Goal: Information Seeking & Learning: Learn about a topic

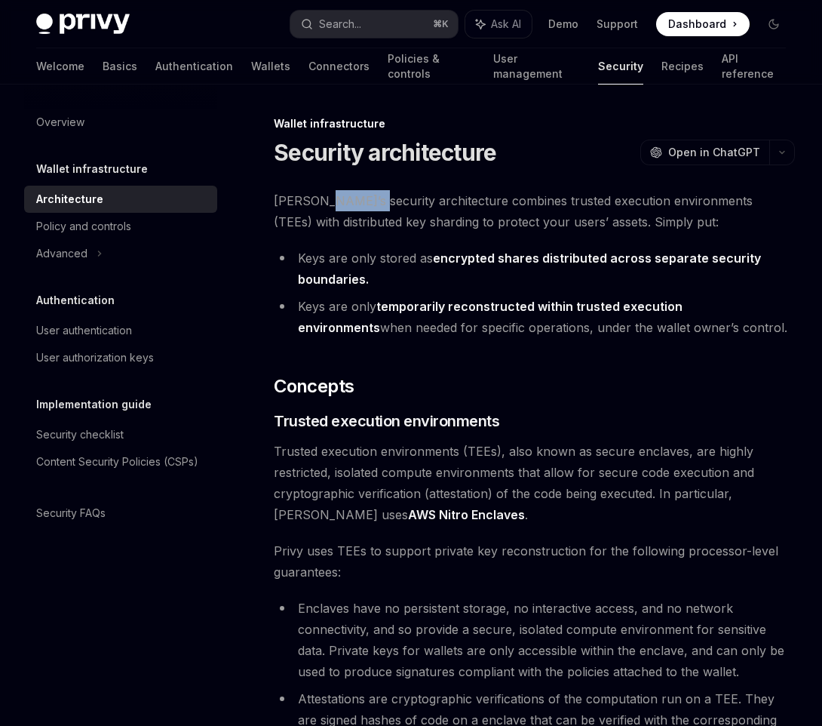
click at [334, 208] on span "[PERSON_NAME]’s security architecture combines trusted execution environments (…" at bounding box center [534, 211] width 521 height 42
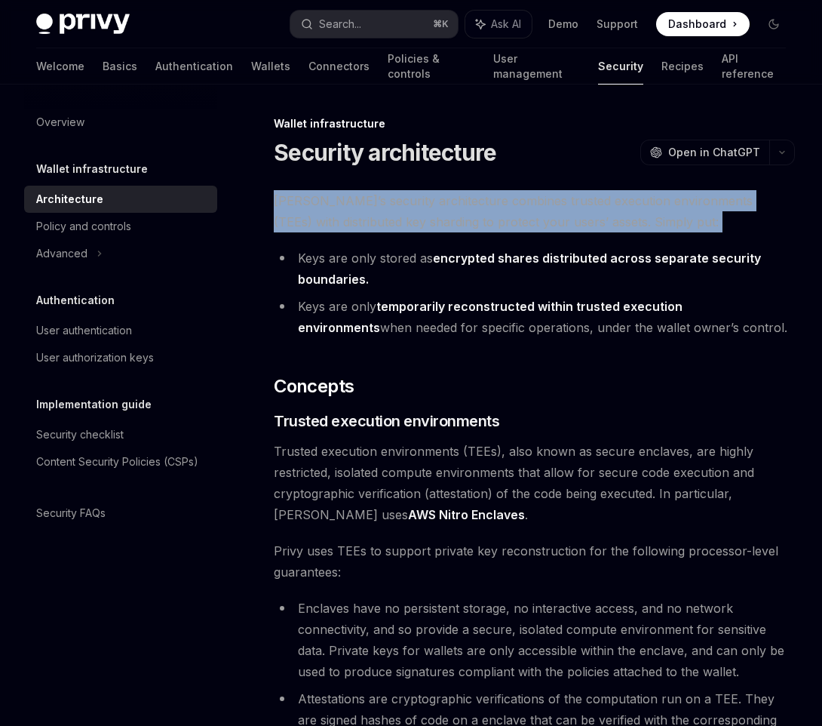
click at [334, 208] on span "[PERSON_NAME]’s security architecture combines trusted execution environments (…" at bounding box center [534, 211] width 521 height 42
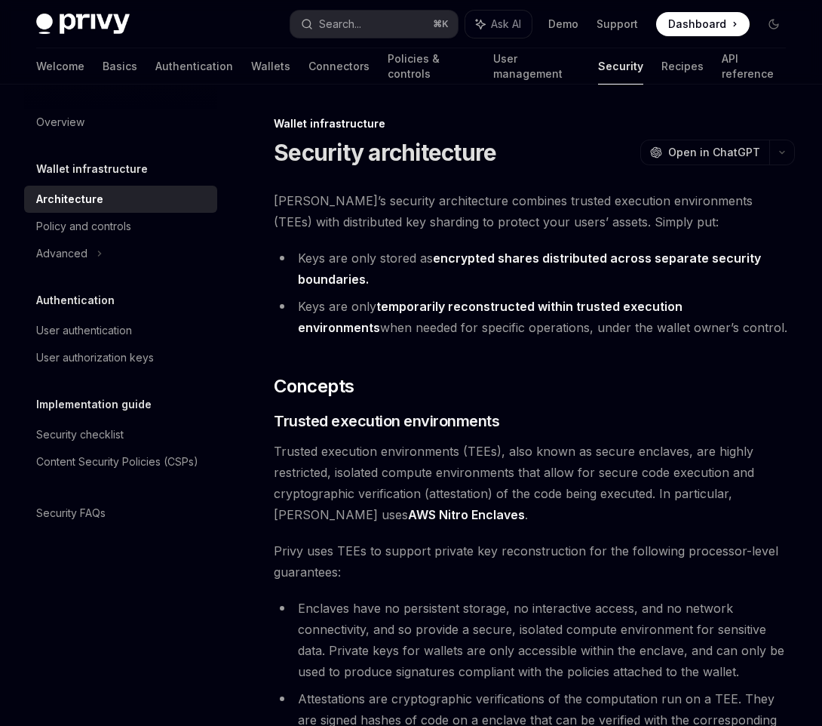
click at [318, 260] on li "Keys are only stored as encrypted shares distributed across separate security b…" at bounding box center [534, 268] width 521 height 42
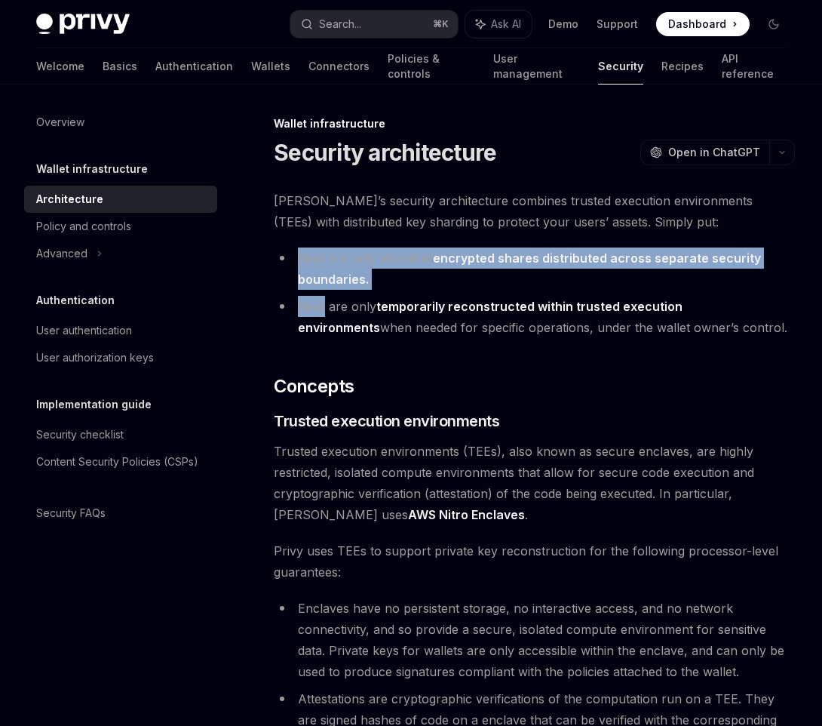
drag, startPoint x: 318, startPoint y: 260, endPoint x: 367, endPoint y: 293, distance: 58.8
click at [367, 293] on ul "Keys are only stored as encrypted shares distributed across separate security b…" at bounding box center [534, 292] width 521 height 91
click at [373, 279] on li "Keys are only stored as encrypted shares distributed across separate security b…" at bounding box center [534, 268] width 521 height 42
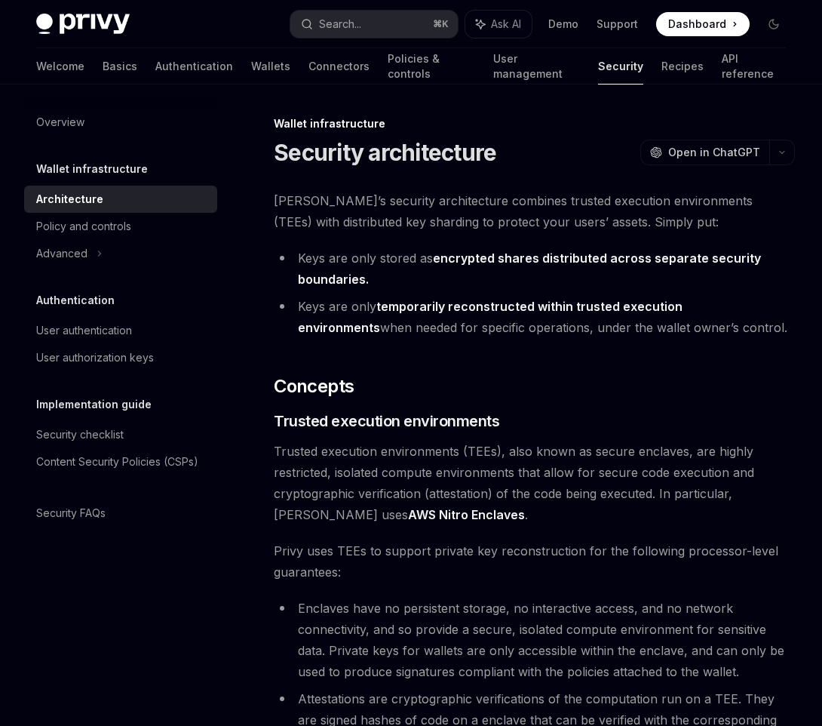
click at [373, 279] on li "Keys are only stored as encrypted shares distributed across separate security b…" at bounding box center [534, 268] width 521 height 42
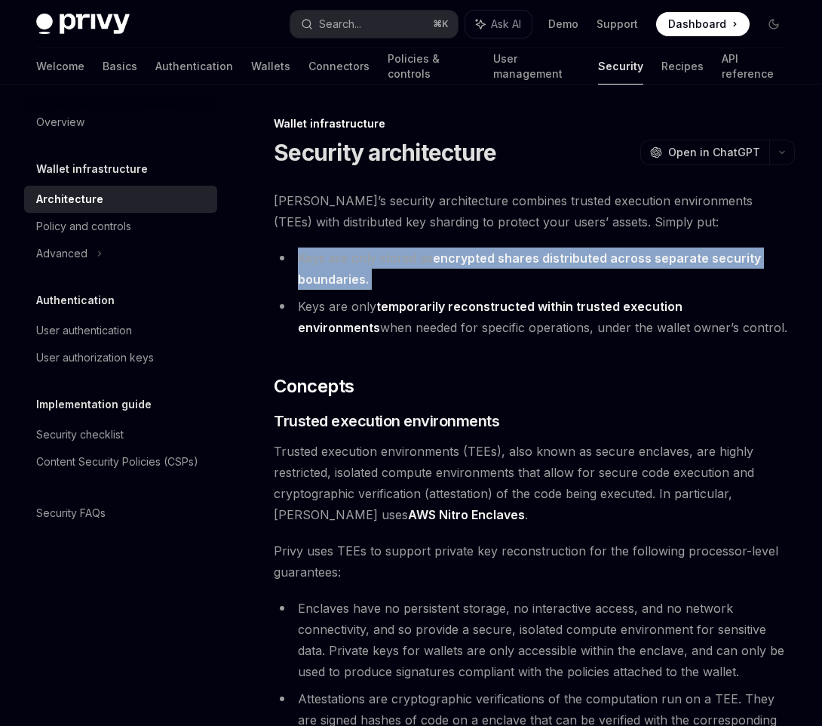
click at [373, 279] on li "Keys are only stored as encrypted shares distributed across separate security b…" at bounding box center [534, 268] width 521 height 42
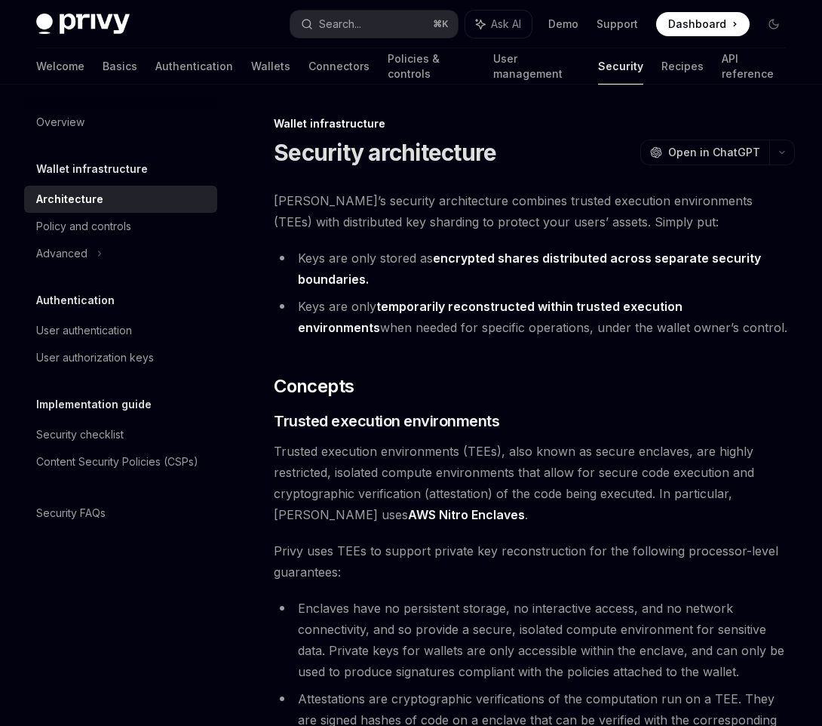
click at [371, 326] on li "Keys are only temporarily reconstructed within trusted execution environments w…" at bounding box center [534, 317] width 521 height 42
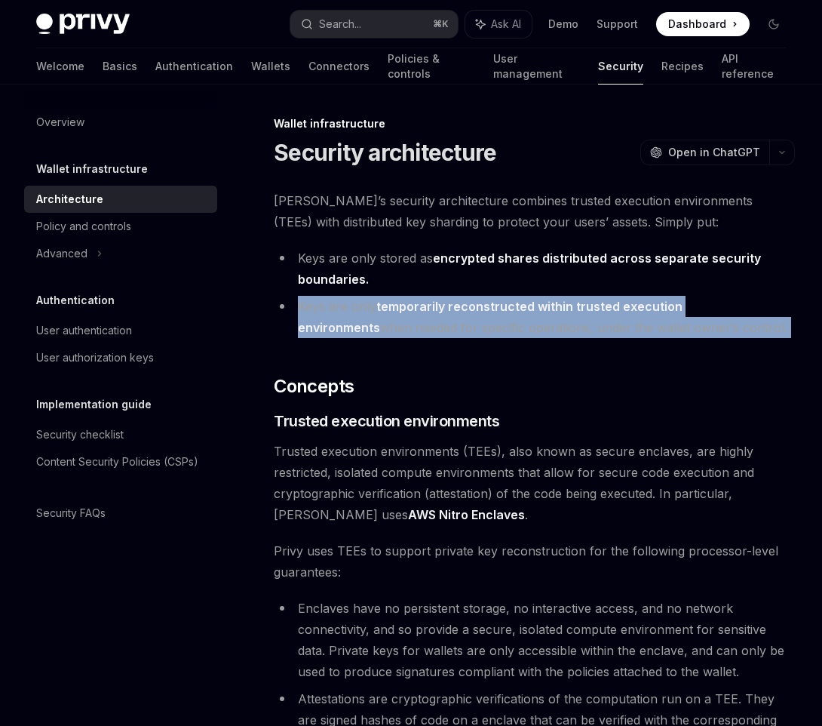
click at [371, 326] on li "Keys are only temporarily reconstructed within trusted execution environments w…" at bounding box center [534, 317] width 521 height 42
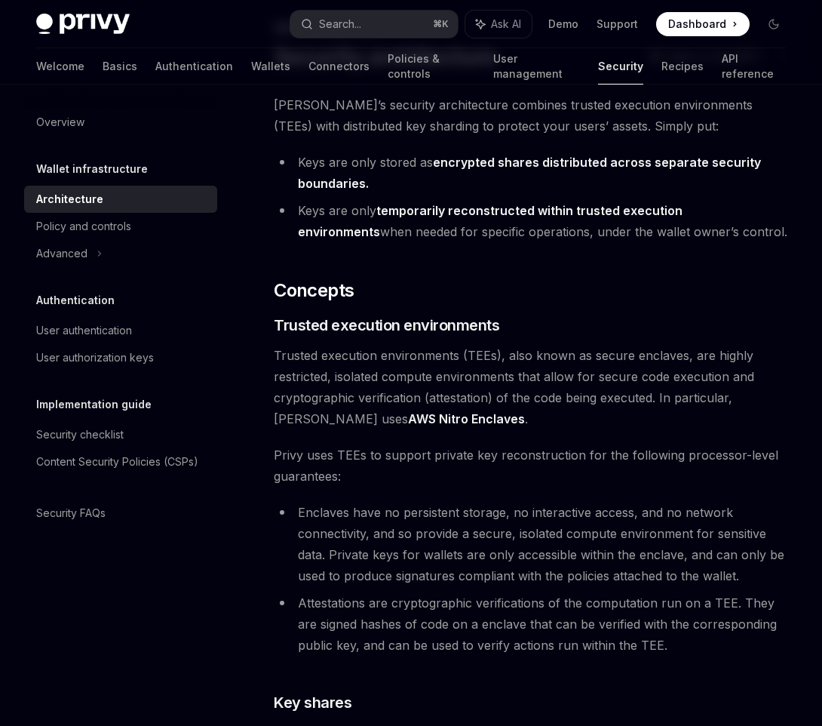
click at [371, 326] on span "Trusted execution environments" at bounding box center [387, 325] width 226 height 21
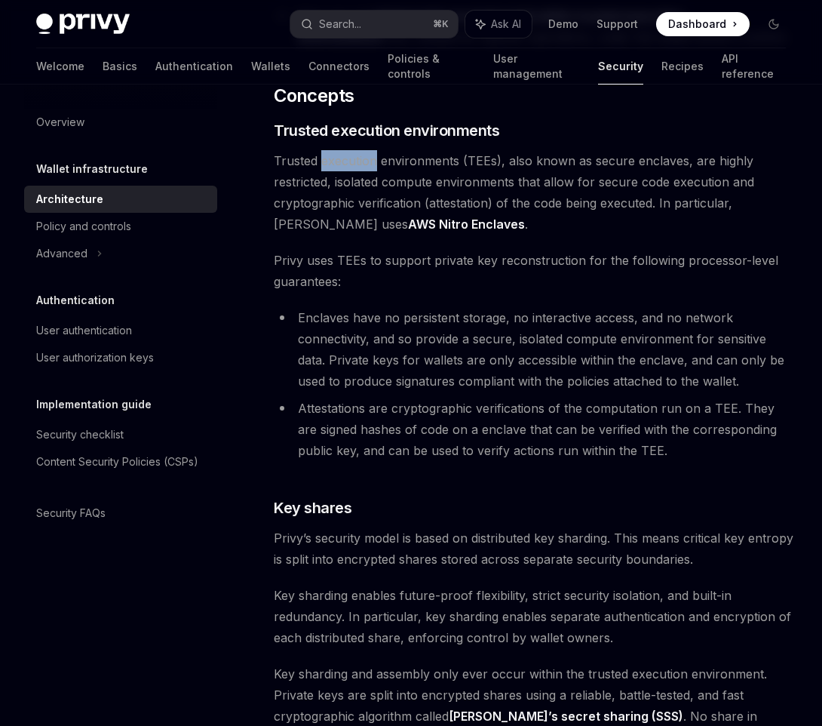
scroll to position [296, 0]
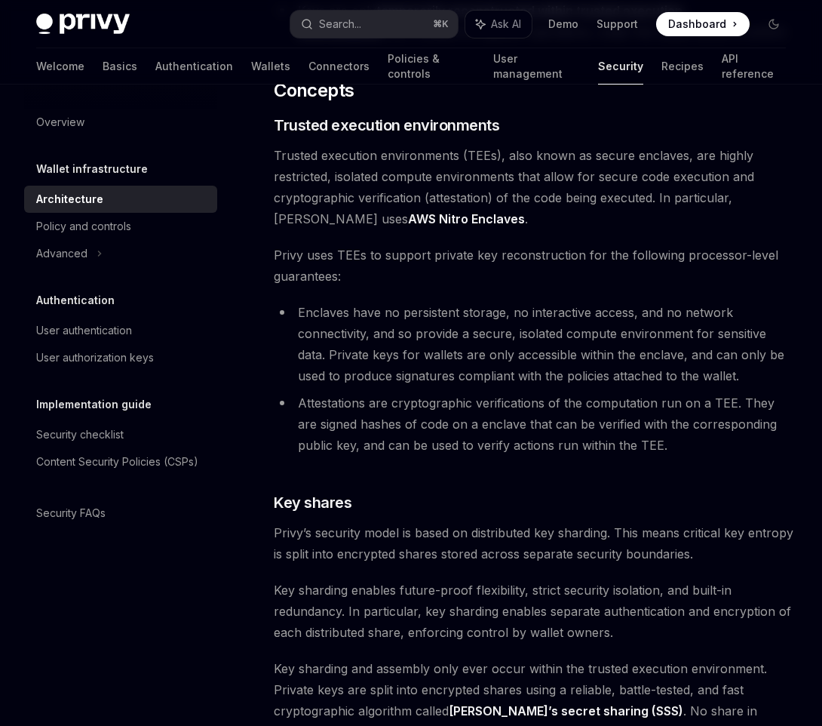
click at [388, 272] on span "Privy uses TEEs to support private key reconstruction for the following process…" at bounding box center [534, 265] width 521 height 42
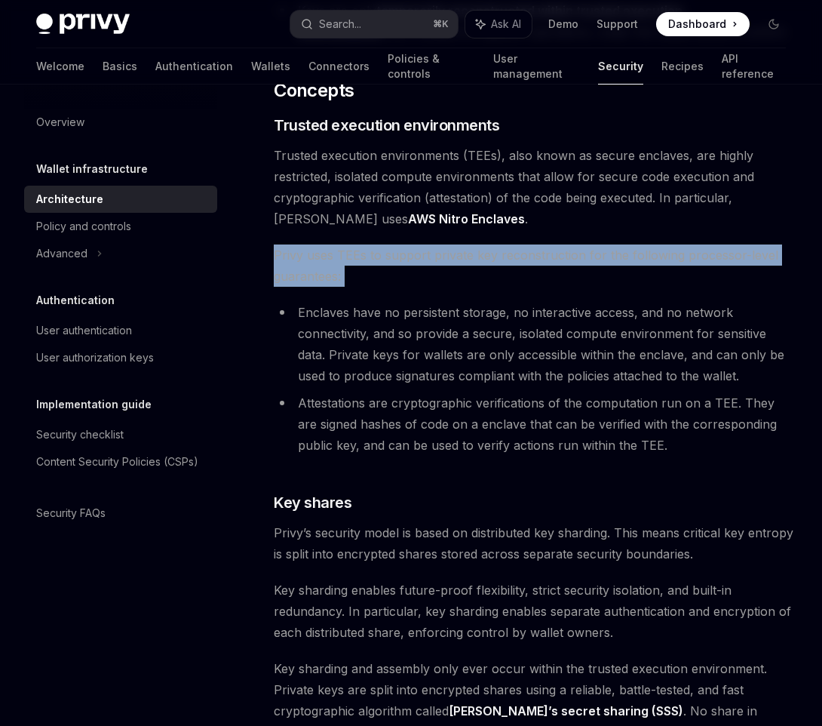
click at [388, 272] on span "Privy uses TEEs to support private key reconstruction for the following process…" at bounding box center [534, 265] width 521 height 42
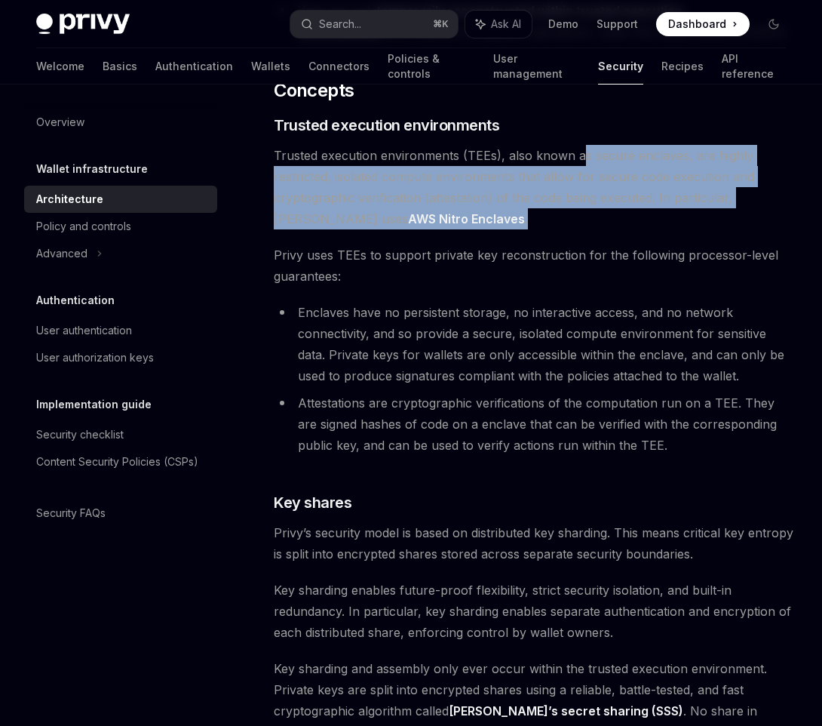
drag, startPoint x: 418, startPoint y: 224, endPoint x: 579, endPoint y: 152, distance: 176.6
click at [579, 152] on span "Trusted execution environments (TEEs), also known as secure enclaves, are highl…" at bounding box center [534, 187] width 521 height 84
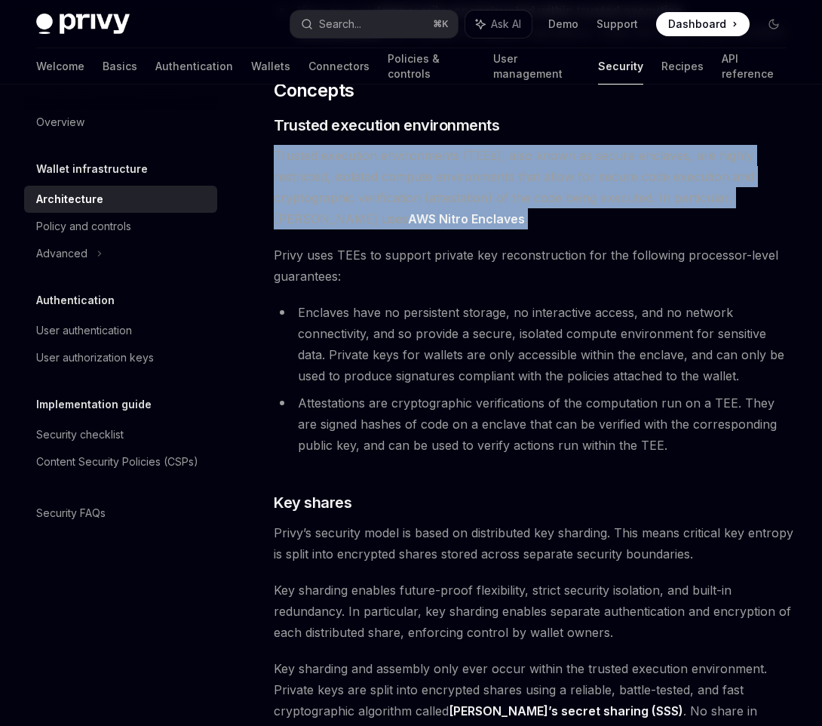
drag, startPoint x: 571, startPoint y: 141, endPoint x: 544, endPoint y: 222, distance: 85.2
click at [544, 222] on span "Trusted execution environments (TEEs), also known as secure enclaves, are highl…" at bounding box center [534, 187] width 521 height 84
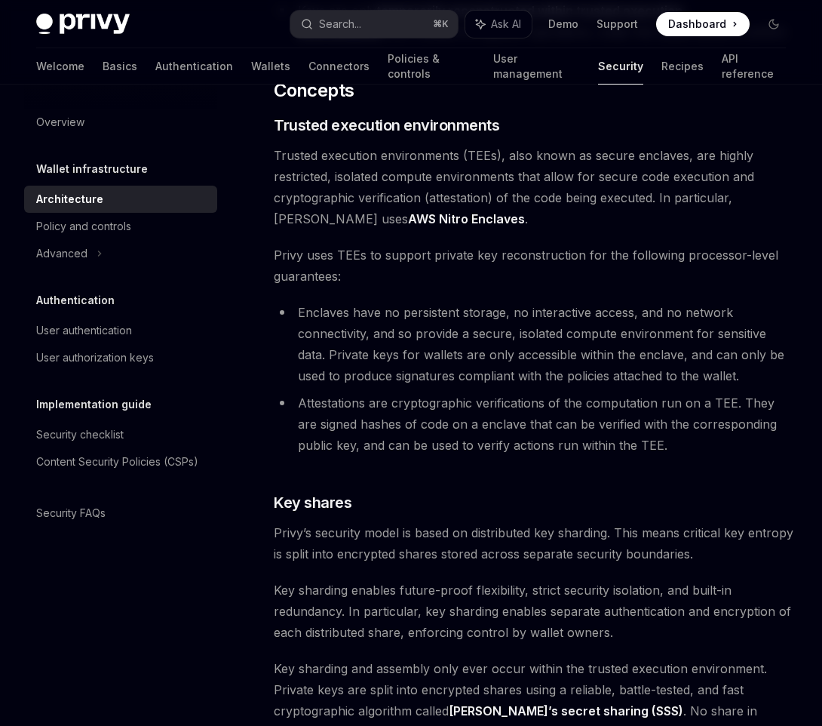
click at [544, 222] on span "Trusted execution environments (TEEs), also known as secure enclaves, are highl…" at bounding box center [534, 187] width 521 height 84
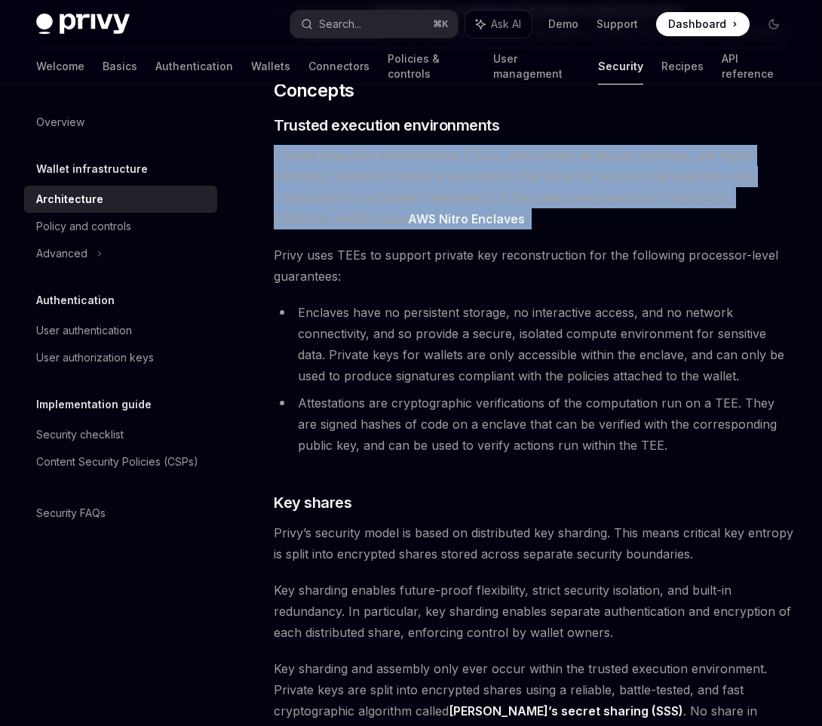
click at [544, 222] on span "Trusted execution environments (TEEs), also known as secure enclaves, are highl…" at bounding box center [534, 187] width 521 height 84
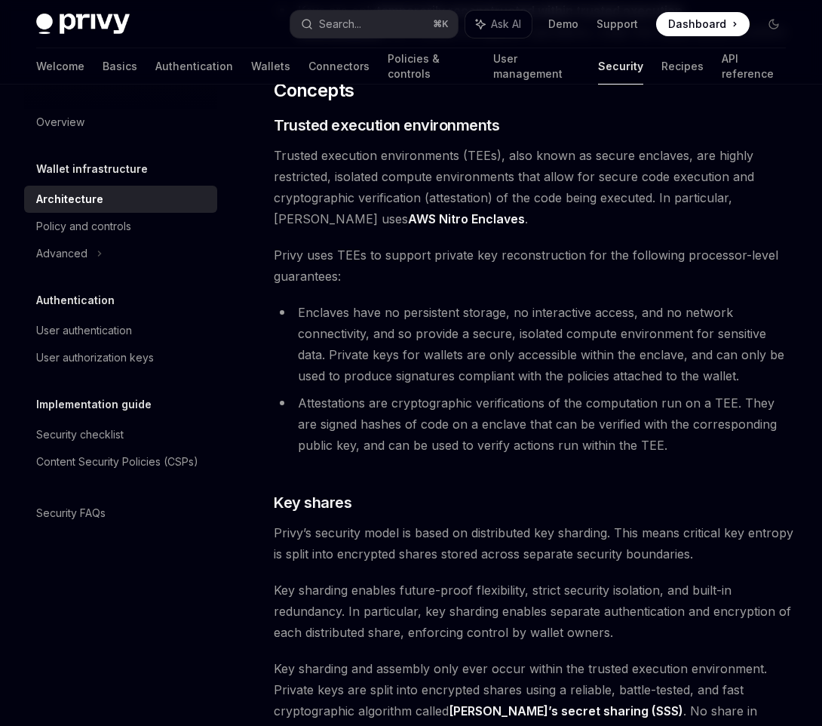
click at [440, 309] on li "Enclaves have no persistent storage, no interactive access, and no network conn…" at bounding box center [534, 344] width 521 height 84
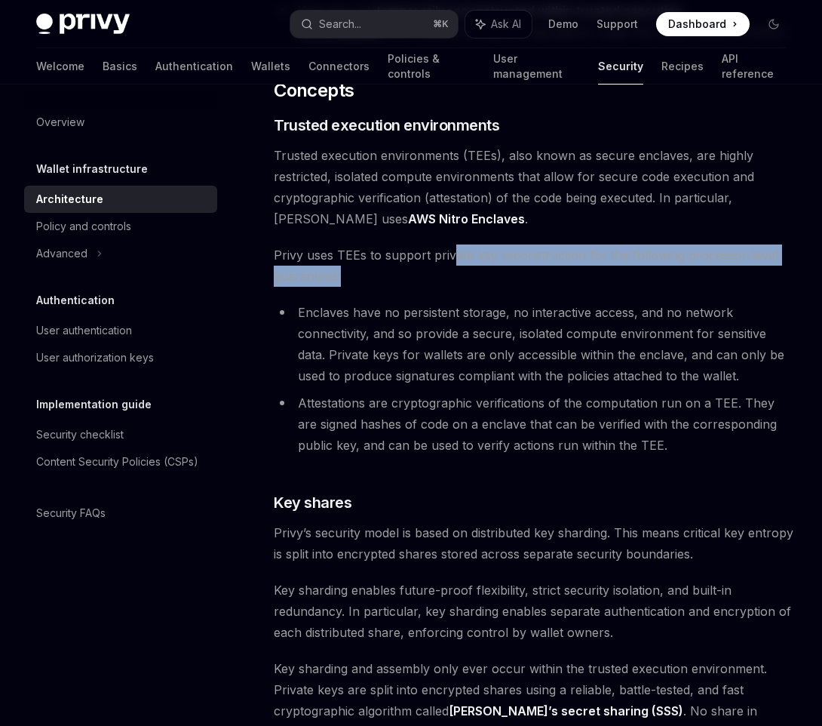
drag, startPoint x: 446, startPoint y: 275, endPoint x: 451, endPoint y: 246, distance: 29.9
click at [451, 245] on span "Privy uses TEEs to support private key reconstruction for the following process…" at bounding box center [534, 265] width 521 height 42
drag, startPoint x: 453, startPoint y: 217, endPoint x: 453, endPoint y: 298, distance: 80.7
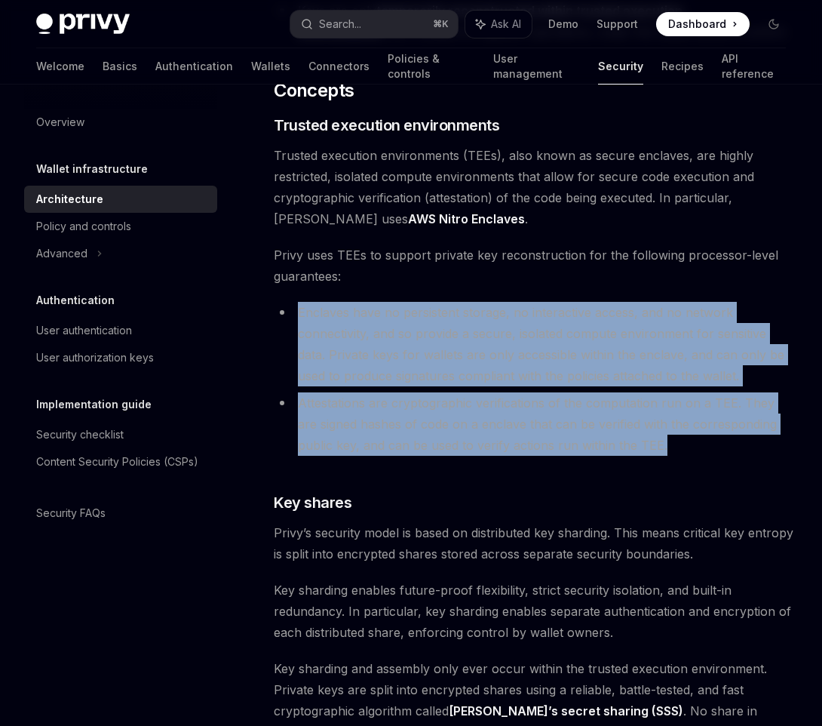
drag, startPoint x: 453, startPoint y: 298, endPoint x: 621, endPoint y: 439, distance: 219.5
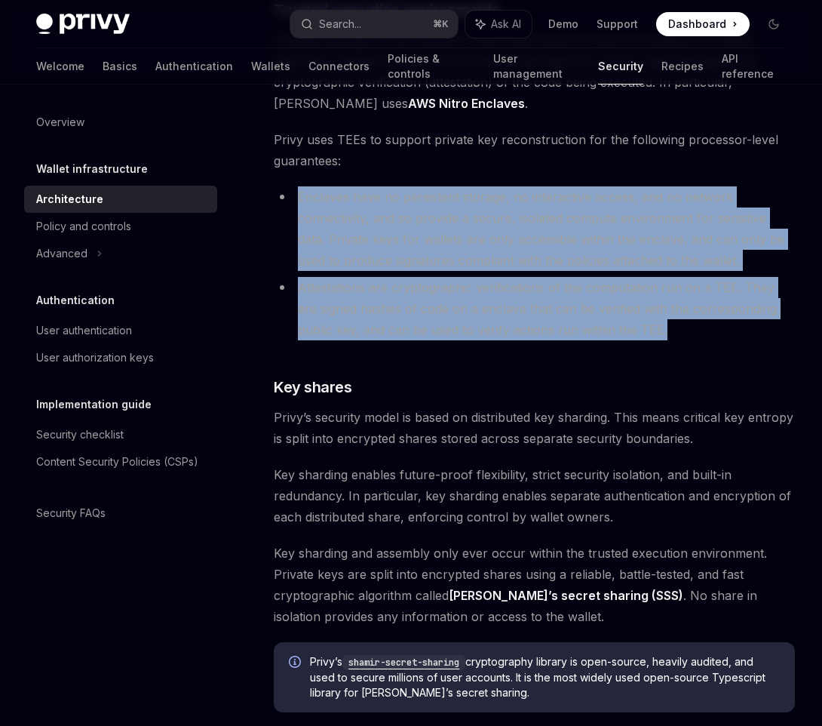
scroll to position [502, 0]
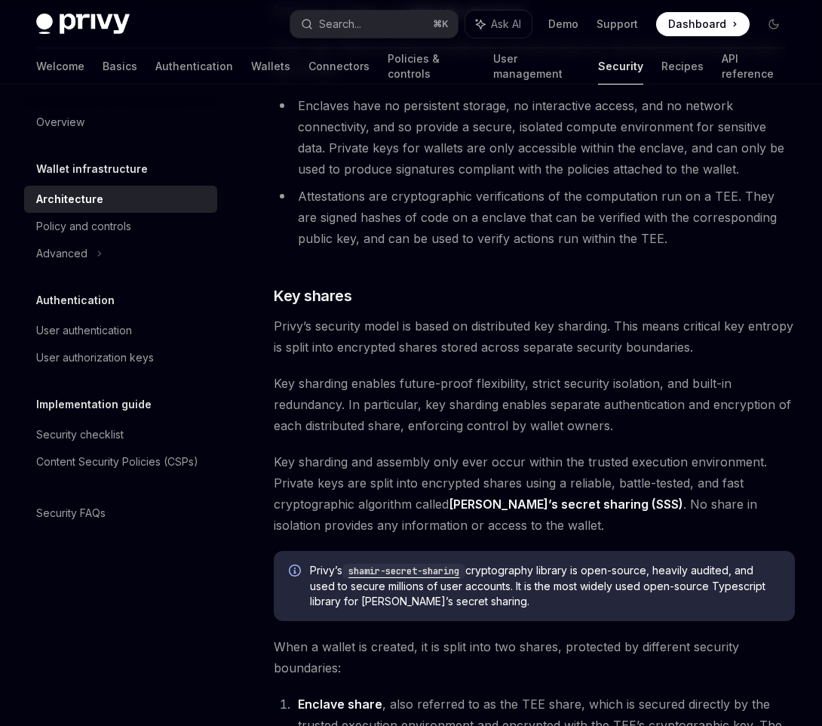
click at [622, 428] on span "Key sharding enables future-proof flexibility, strict security isolation, and b…" at bounding box center [534, 404] width 521 height 63
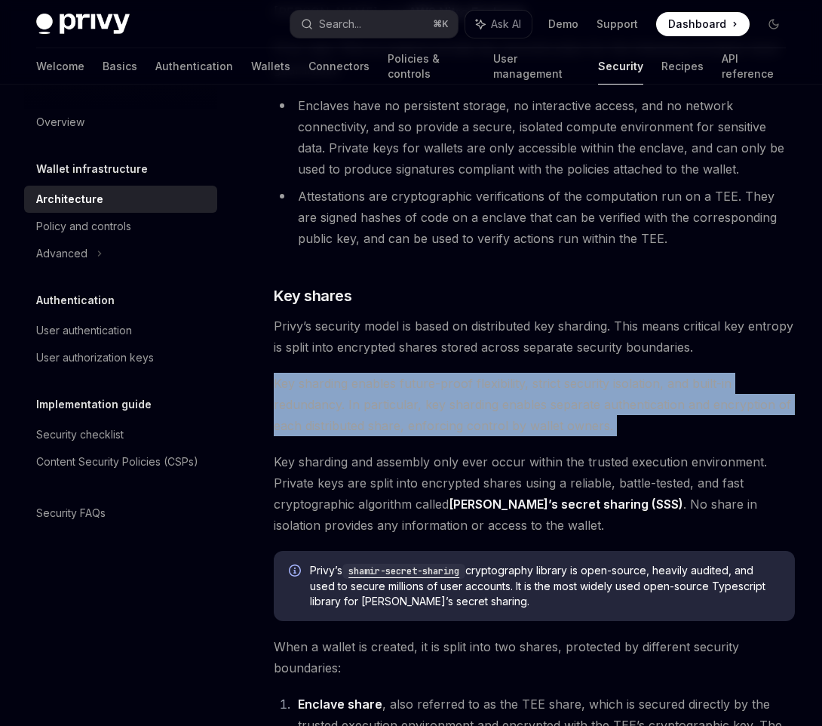
click at [622, 428] on span "Key sharding enables future-proof flexibility, strict security isolation, and b…" at bounding box center [534, 404] width 521 height 63
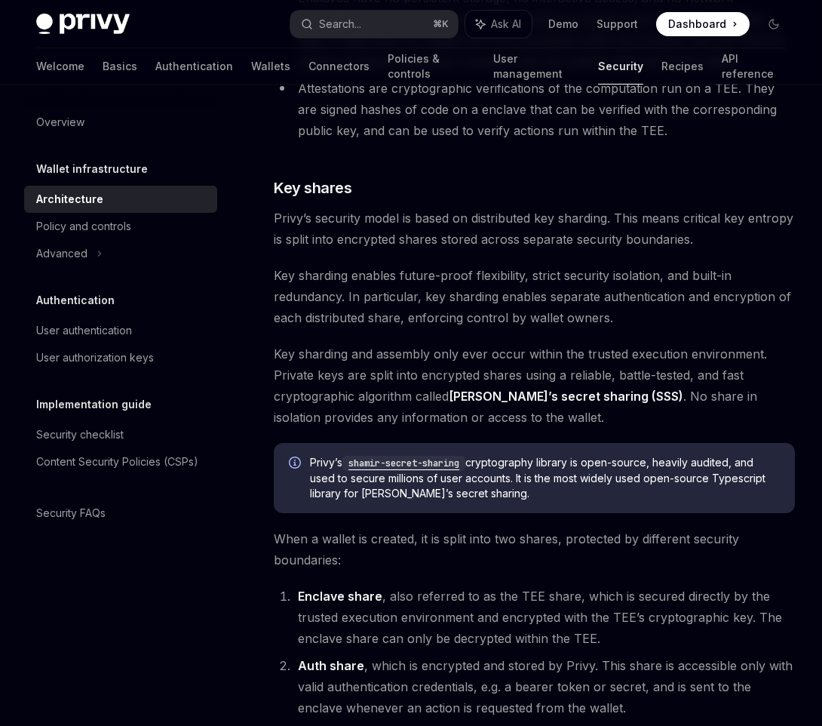
scroll to position [612, 0]
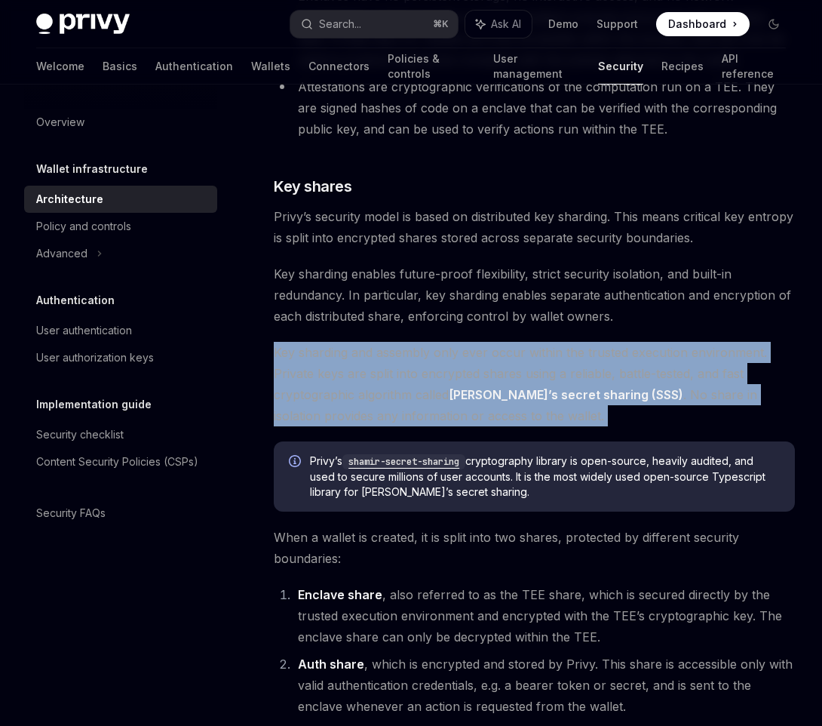
drag, startPoint x: 622, startPoint y: 428, endPoint x: 631, endPoint y: 332, distance: 96.2
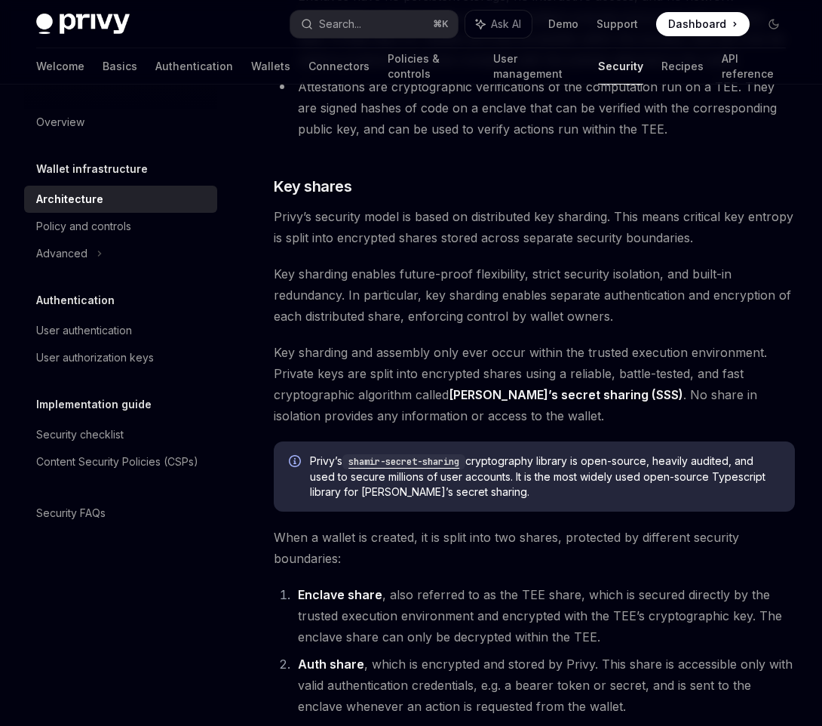
click at [631, 321] on span "Key sharding enables future-proof flexibility, strict security isolation, and b…" at bounding box center [534, 294] width 521 height 63
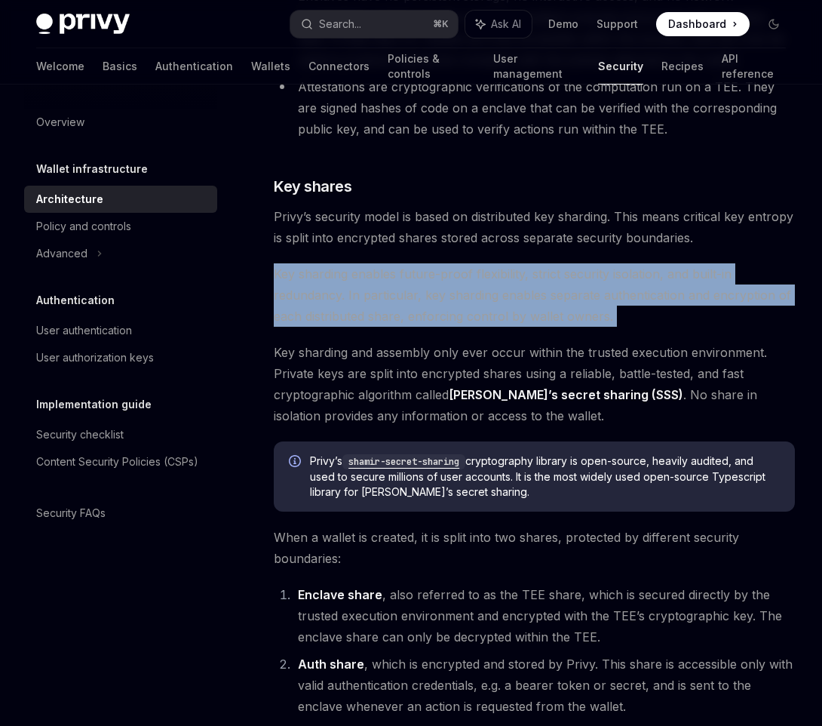
click at [631, 321] on span "Key sharding enables future-proof flexibility, strict security isolation, and b…" at bounding box center [534, 294] width 521 height 63
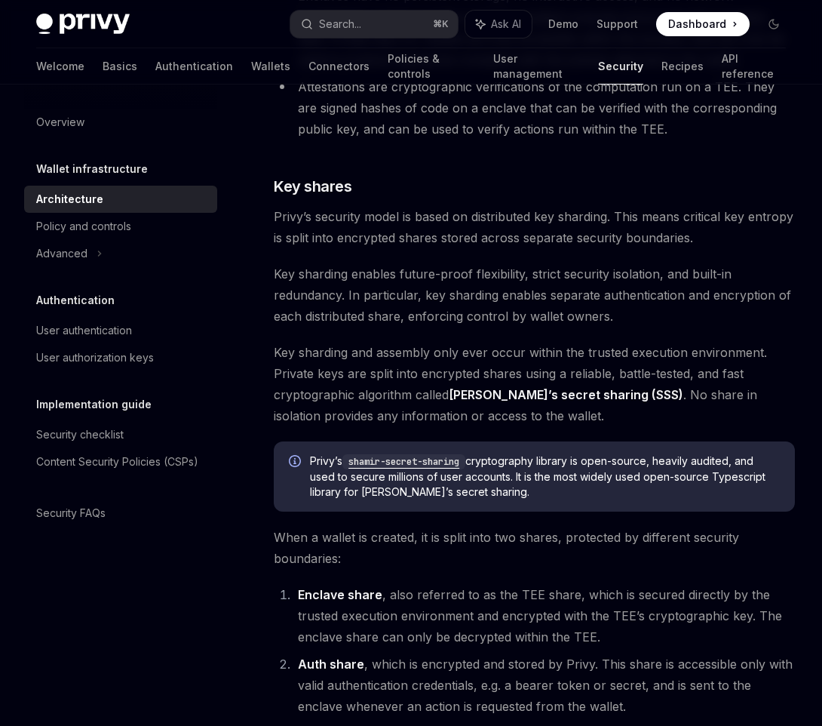
click at [631, 321] on span "Key sharding enables future-proof flexibility, strict security isolation, and b…" at bounding box center [534, 294] width 521 height 63
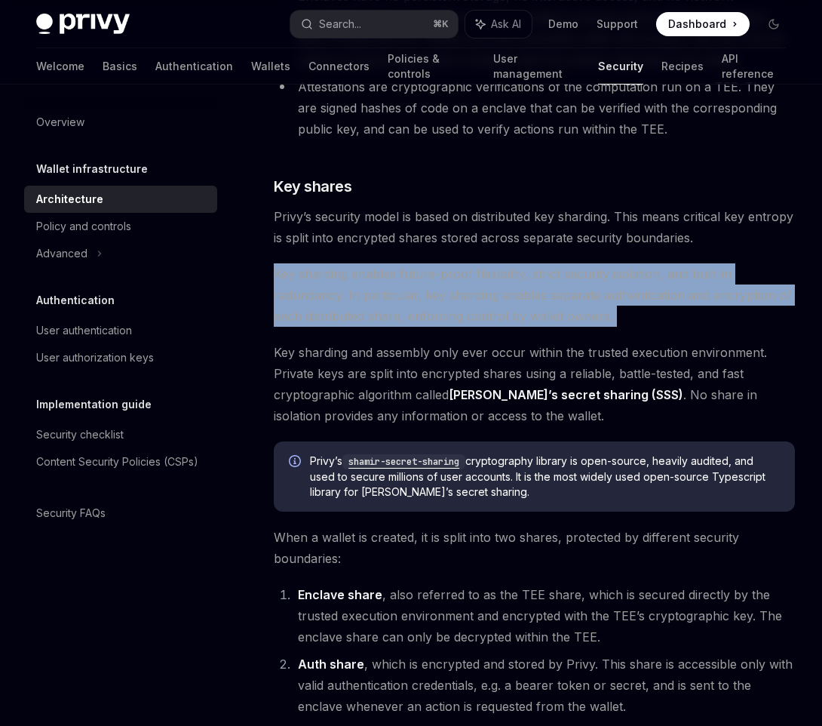
click at [631, 321] on span "Key sharding enables future-proof flexibility, strict security isolation, and b…" at bounding box center [534, 294] width 521 height 63
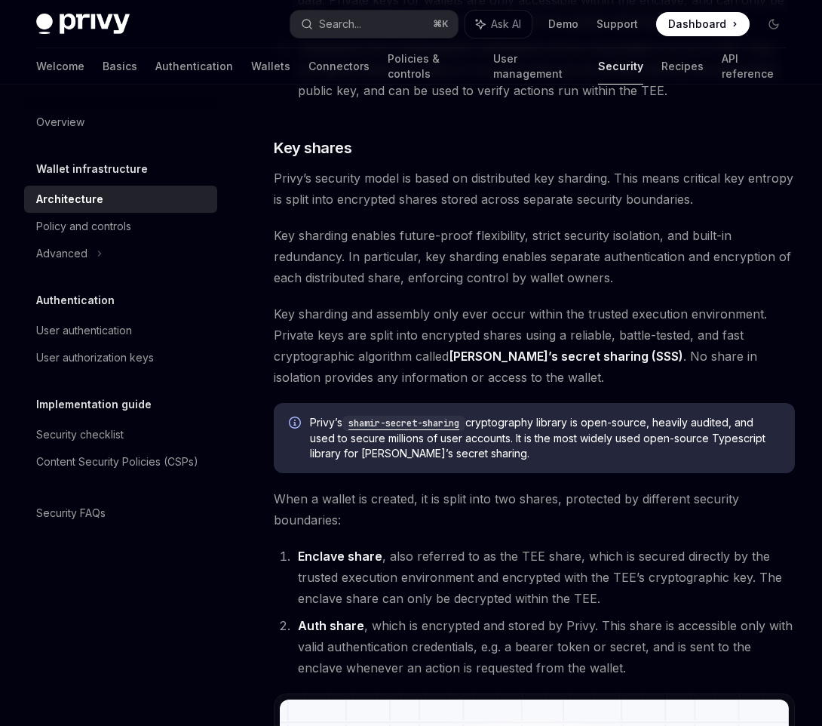
scroll to position [656, 0]
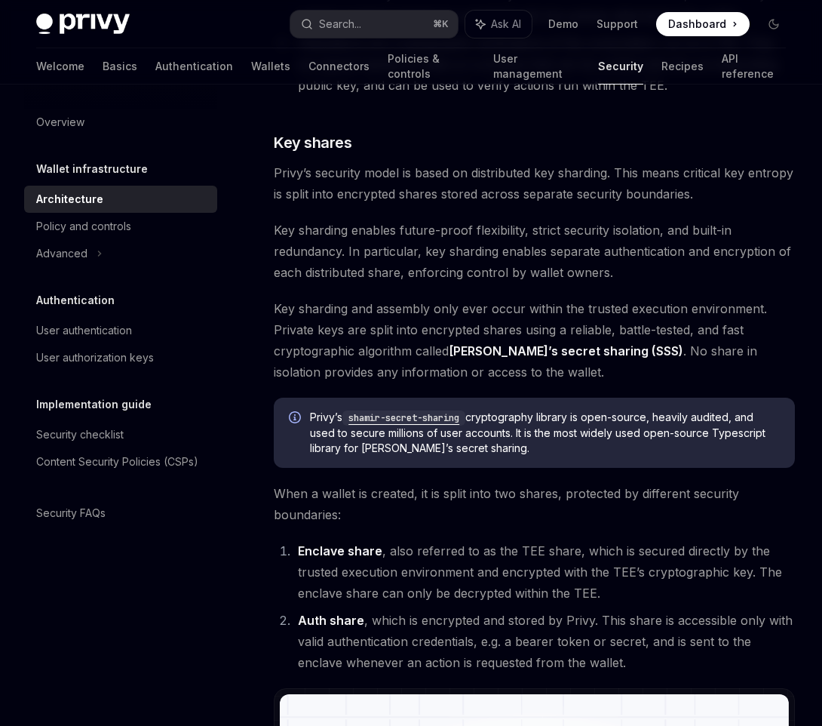
click at [631, 321] on span "Key sharding and assembly only ever occur within the trusted execution environm…" at bounding box center [534, 340] width 521 height 84
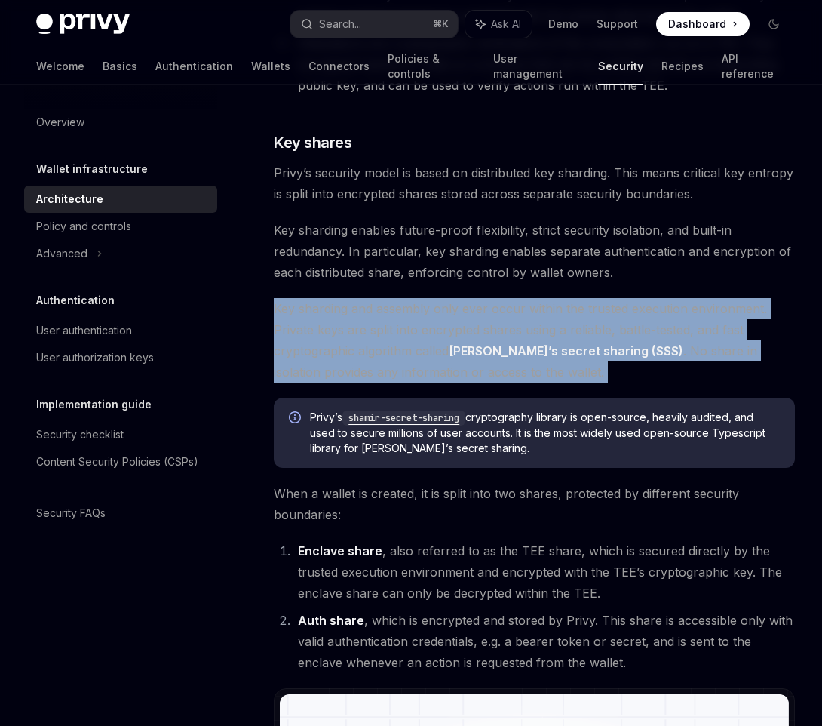
click at [631, 321] on span "Key sharding and assembly only ever occur within the trusted execution environm…" at bounding box center [534, 340] width 521 height 84
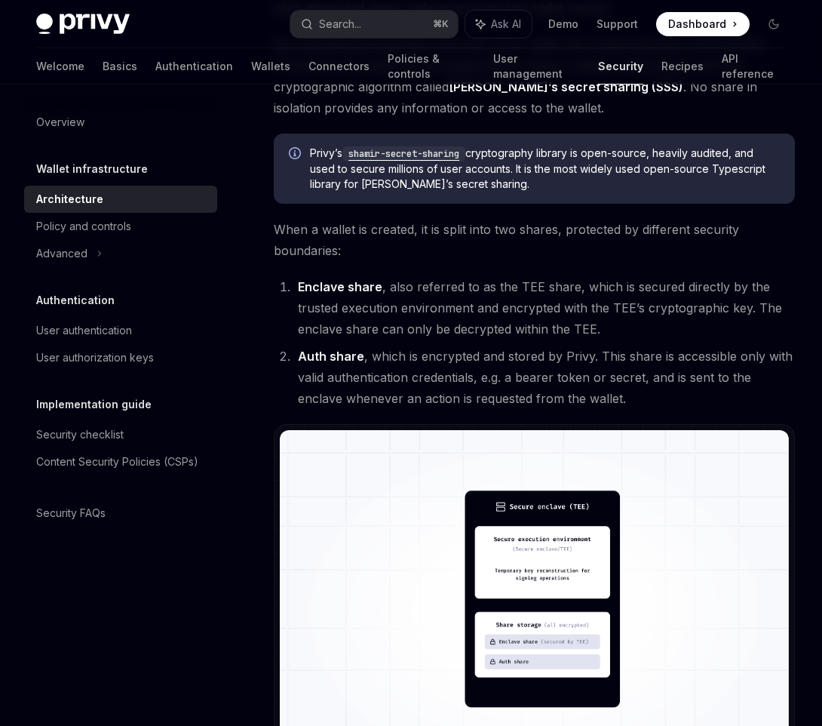
scroll to position [898, 0]
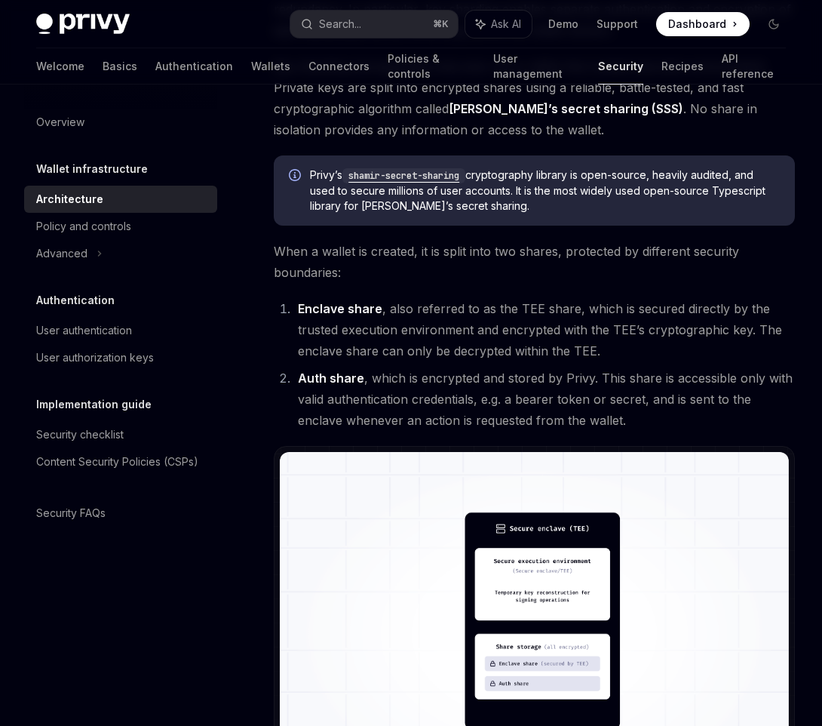
click at [443, 174] on code "shamir-secret-sharing" at bounding box center [403, 175] width 123 height 15
click at [376, 280] on span "When a wallet is created, it is split into two shares, protected by different s…" at bounding box center [534, 262] width 521 height 42
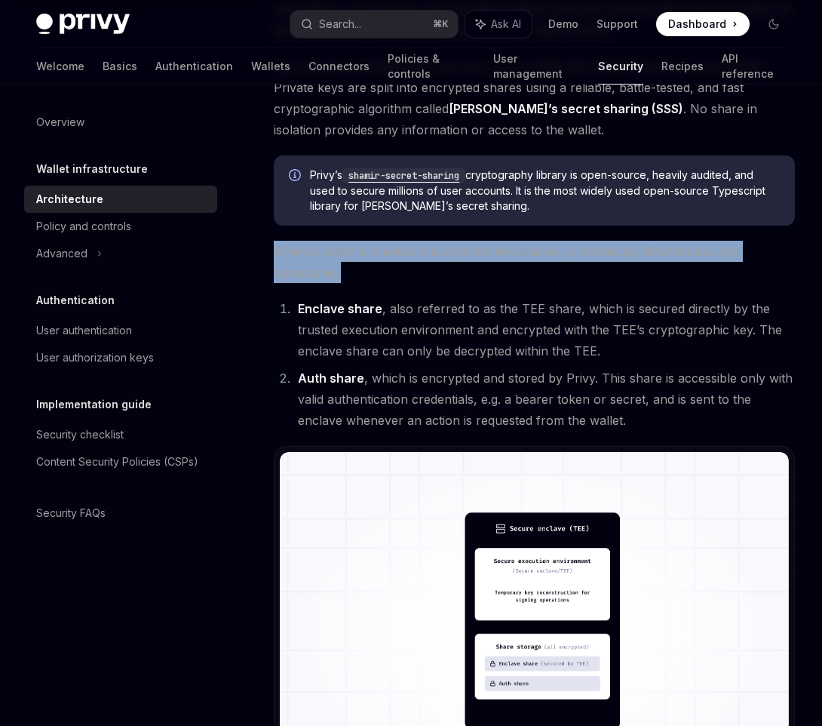
click at [376, 280] on span "When a wallet is created, it is split into two shares, protected by different s…" at bounding box center [534, 262] width 521 height 42
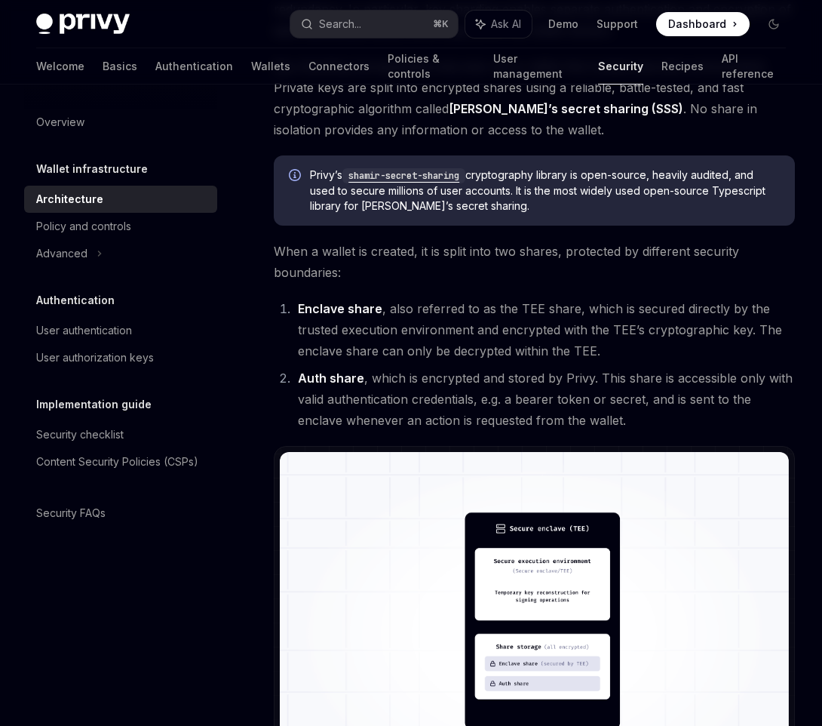
click at [393, 307] on li "Enclave share , also referred to as the TEE share, which is secured directly by…" at bounding box center [544, 329] width 502 height 63
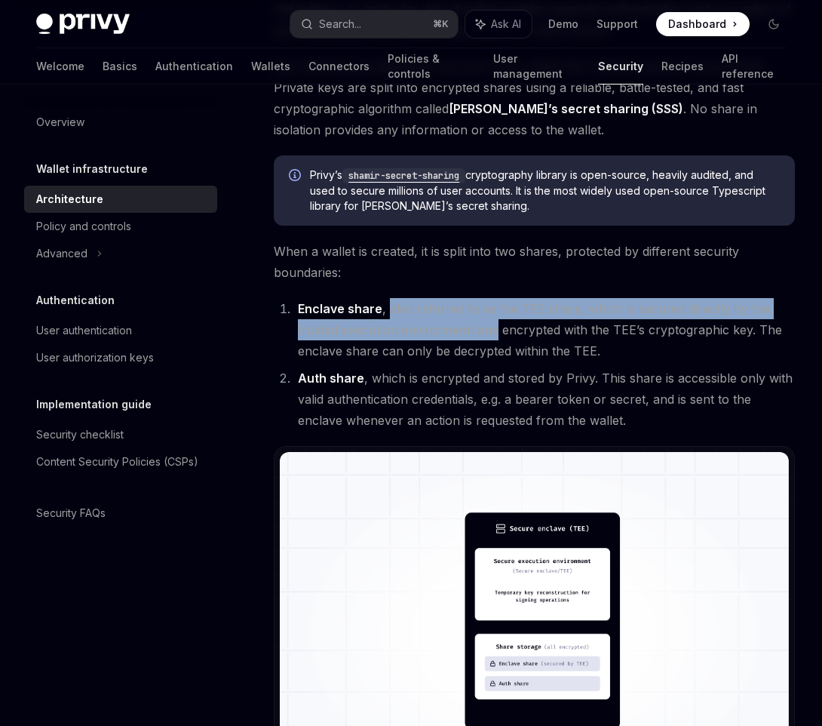
drag, startPoint x: 393, startPoint y: 307, endPoint x: 481, endPoint y: 334, distance: 91.6
click at [481, 334] on li "Enclave share , also referred to as the TEE share, which is secured directly by…" at bounding box center [544, 329] width 502 height 63
drag, startPoint x: 481, startPoint y: 334, endPoint x: 481, endPoint y: 291, distance: 43.0
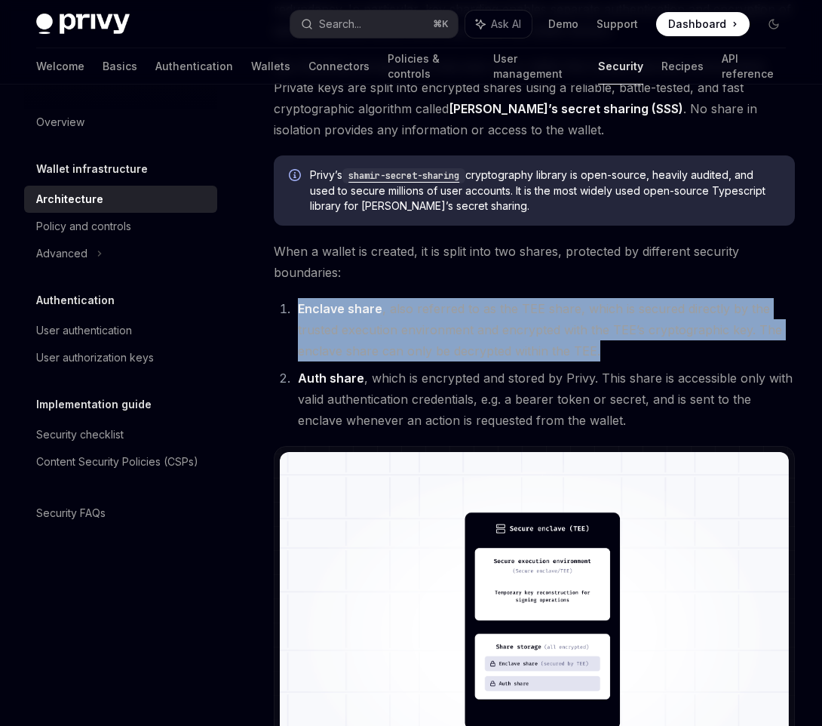
drag, startPoint x: 481, startPoint y: 291, endPoint x: 643, endPoint y: 344, distance: 171.3
click at [643, 344] on li "Enclave share , also referred to as the TEE share, which is secured directly by…" at bounding box center [544, 329] width 502 height 63
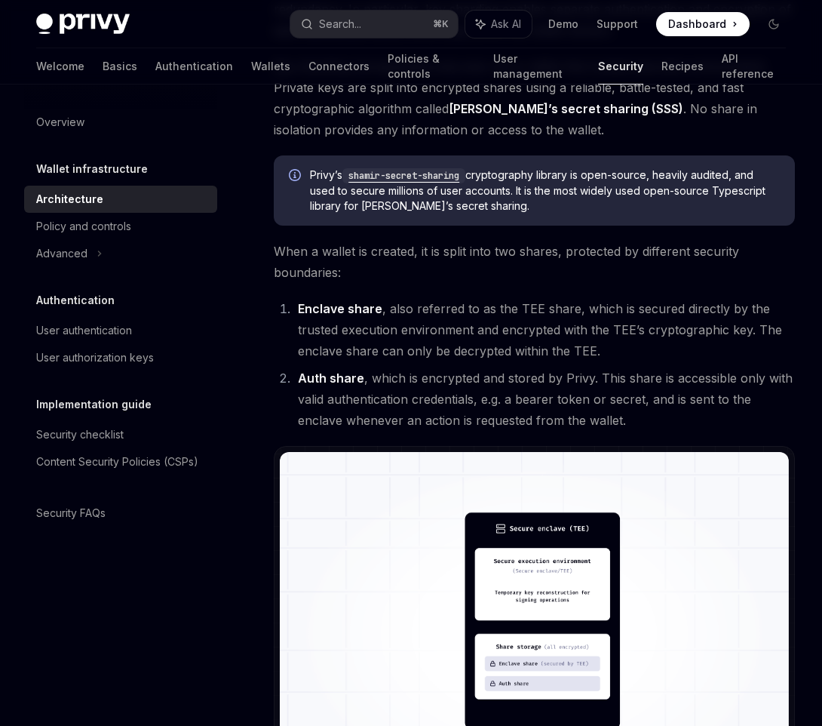
click at [550, 275] on span "When a wallet is created, it is split into two shares, protected by different s…" at bounding box center [534, 262] width 521 height 42
click at [549, 128] on span "Key sharding and assembly only ever occur within the trusted execution environm…" at bounding box center [534, 98] width 521 height 84
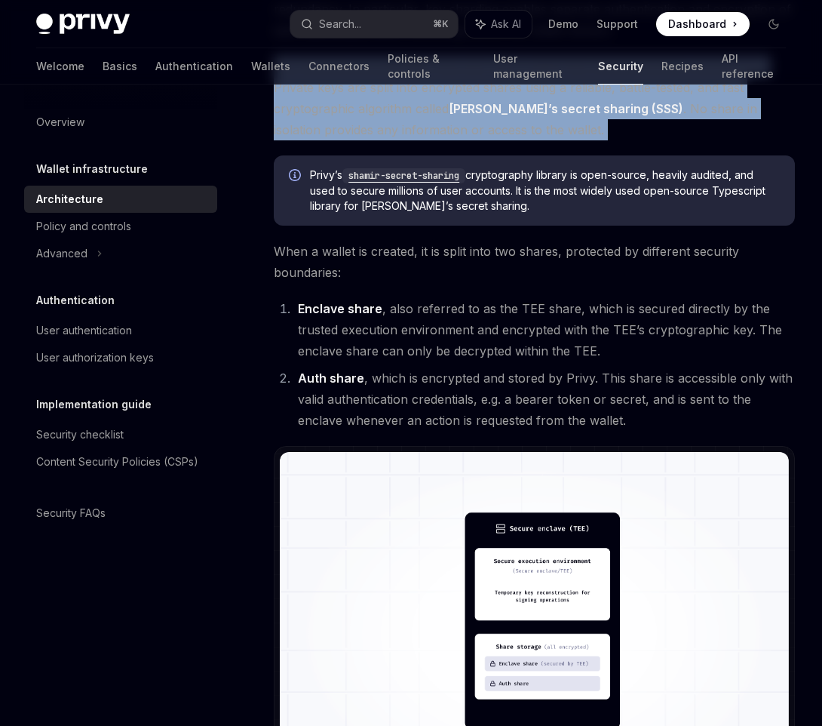
click at [549, 128] on span "Key sharding and assembly only ever occur within the trusted execution environm…" at bounding box center [534, 98] width 521 height 84
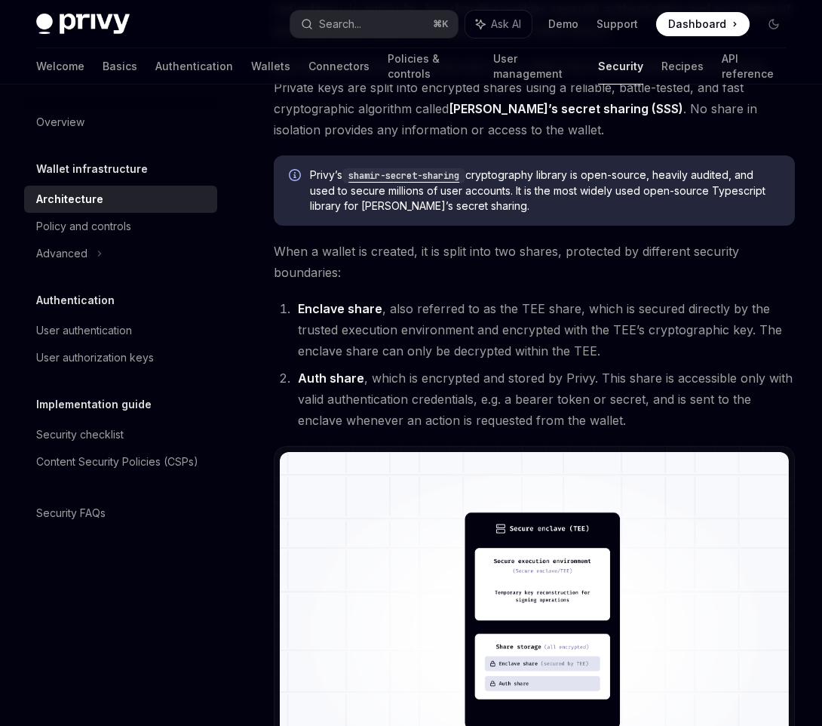
click at [490, 269] on span "When a wallet is created, it is split into two shares, protected by different s…" at bounding box center [534, 262] width 521 height 42
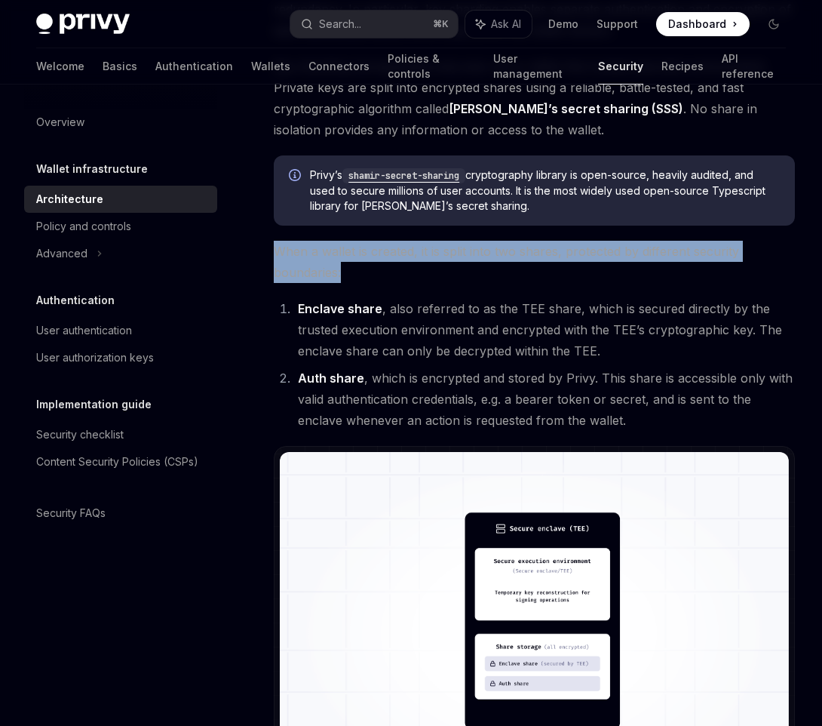
click at [490, 269] on span "When a wallet is created, it is split into two shares, protected by different s…" at bounding box center [534, 262] width 521 height 42
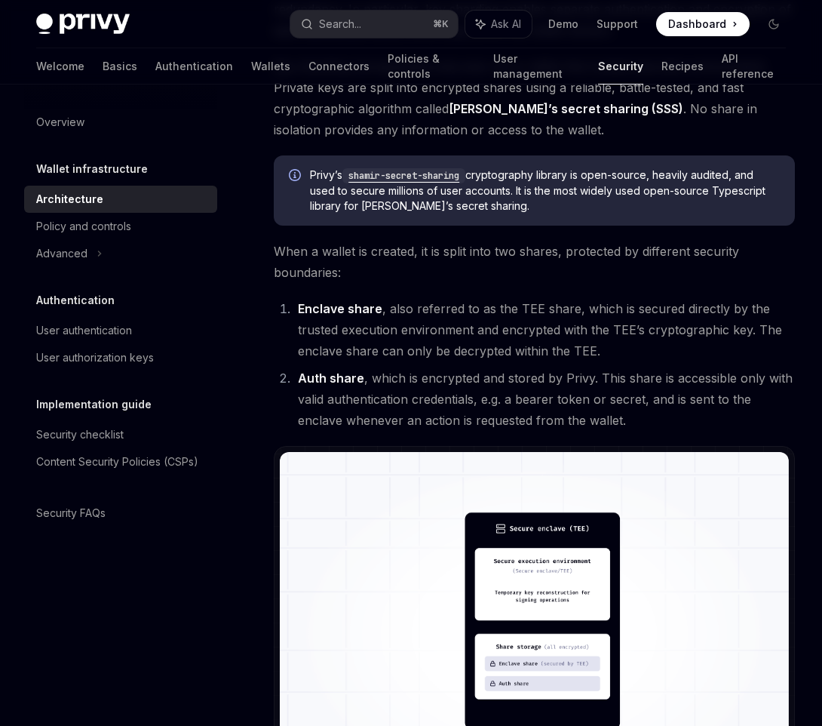
click at [477, 337] on li "Enclave share , also referred to as the TEE share, which is secured directly by…" at bounding box center [544, 329] width 502 height 63
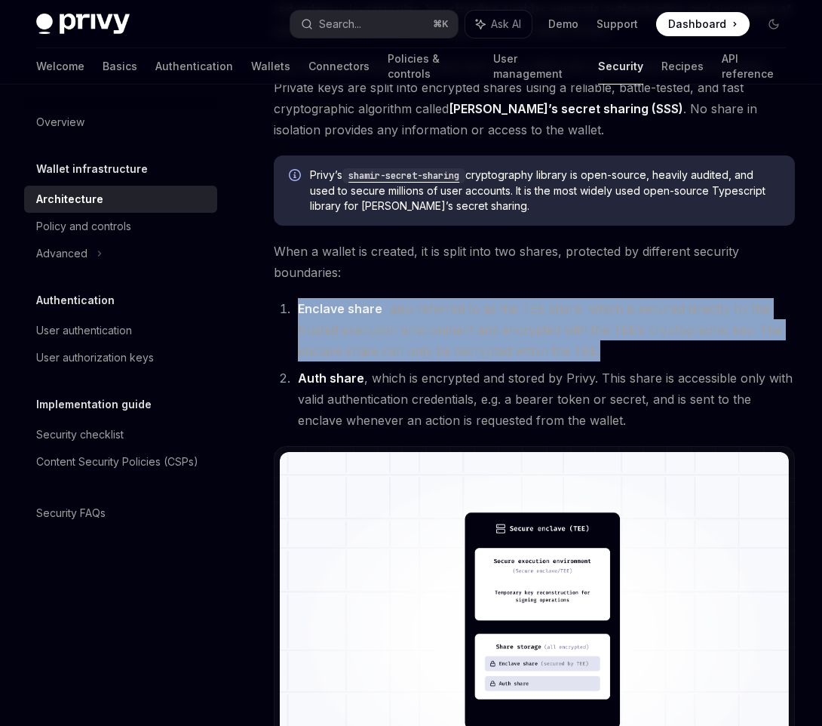
click at [477, 337] on li "Enclave share , also referred to as the TEE share, which is secured directly by…" at bounding box center [544, 329] width 502 height 63
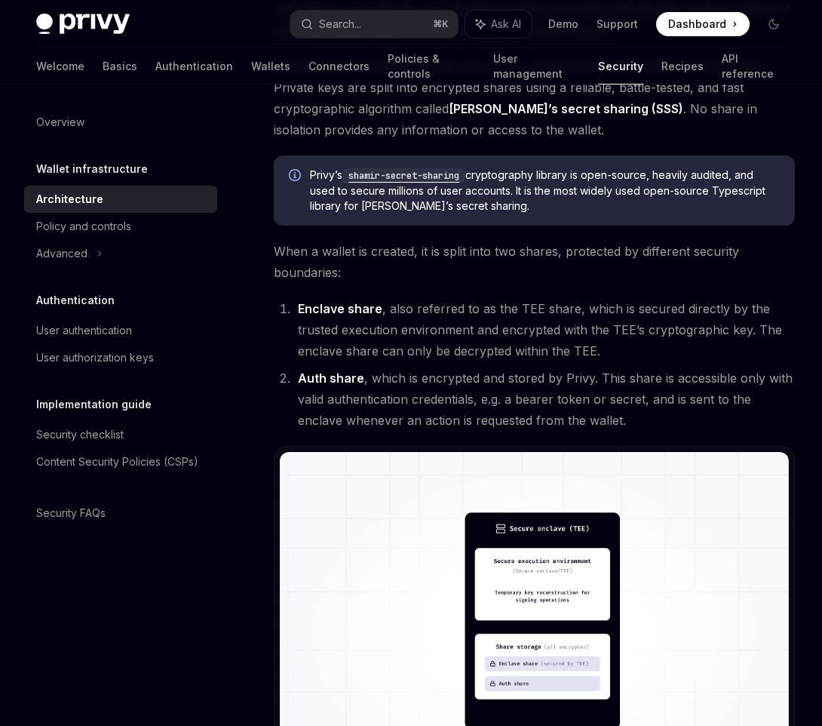
click at [485, 382] on li "Auth share , which is encrypted and stored by Privy. This share is accessible o…" at bounding box center [544, 398] width 502 height 63
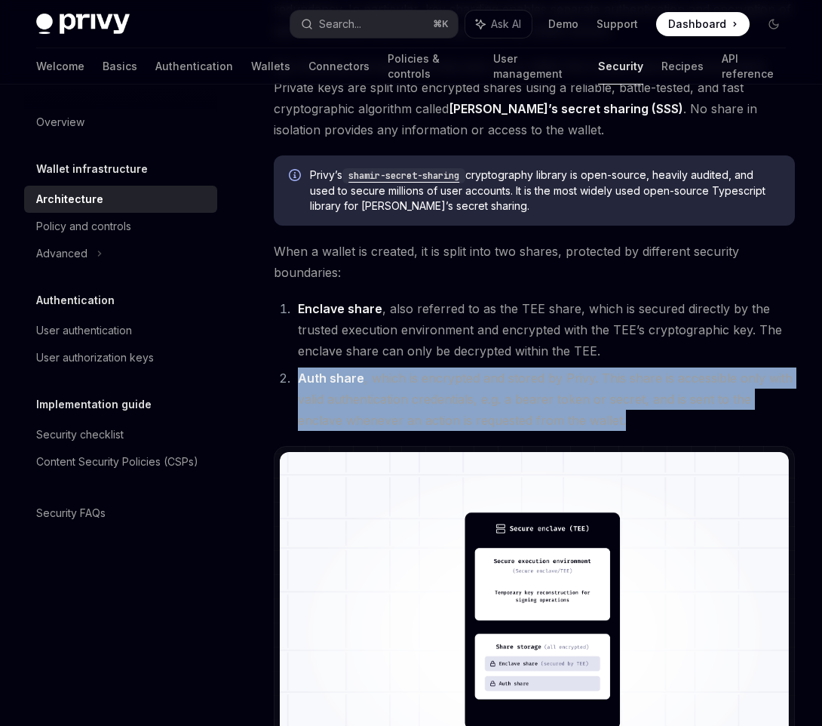
click at [485, 382] on li "Auth share , which is encrypted and stored by Privy. This share is accessible o…" at bounding box center [544, 398] width 502 height 63
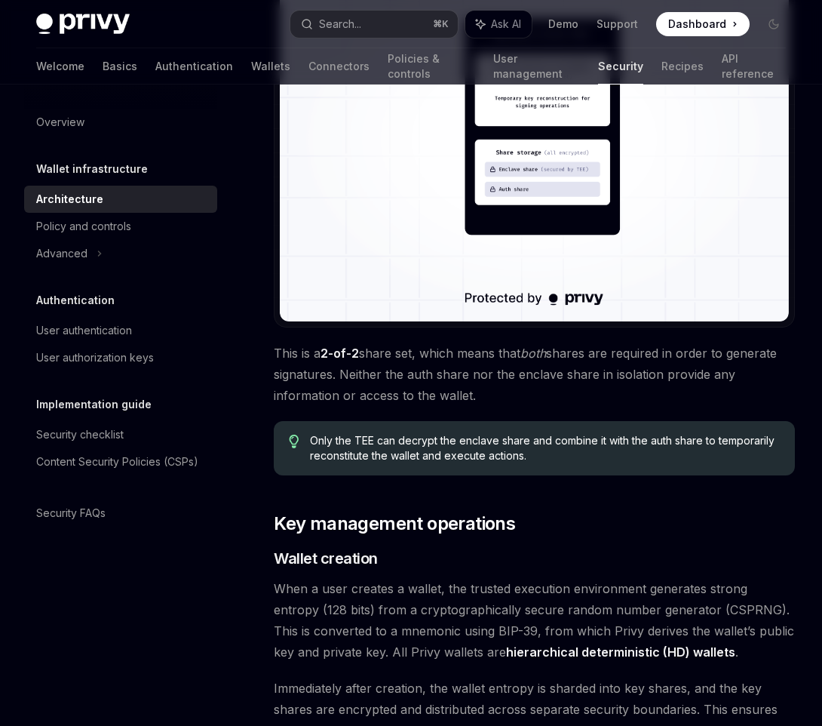
scroll to position [1420, 0]
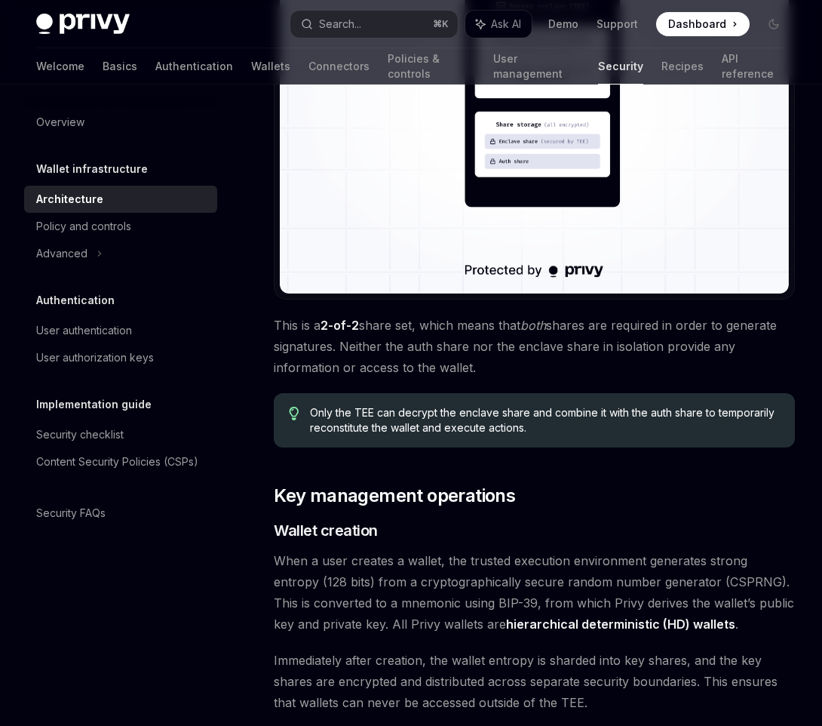
click at [485, 382] on div "[PERSON_NAME]’s security architecture combines trusted execution environments (…" at bounding box center [534, 457] width 521 height 3374
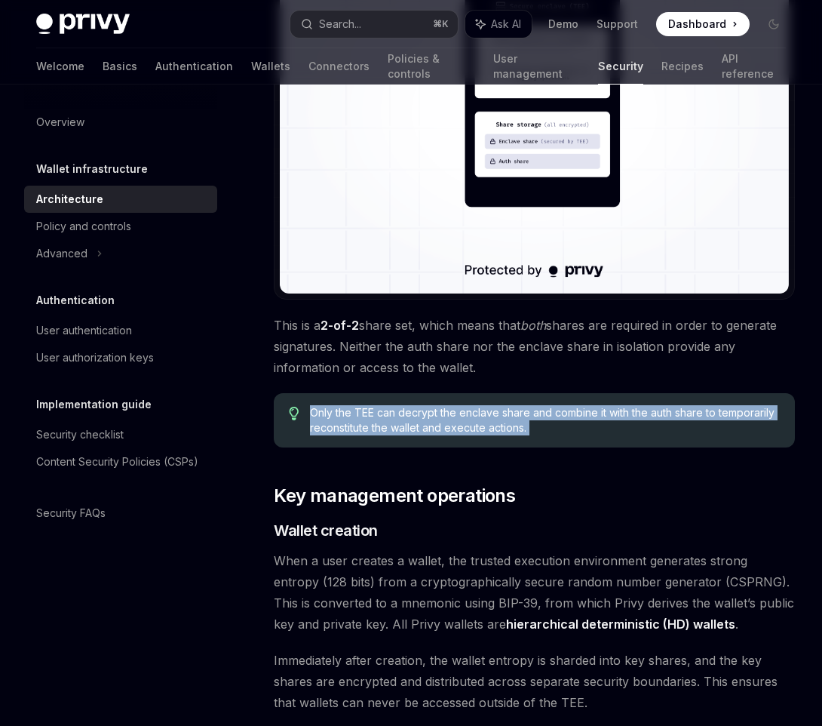
click at [485, 382] on div "[PERSON_NAME]’s security architecture combines trusted execution environments (…" at bounding box center [534, 457] width 521 height 3374
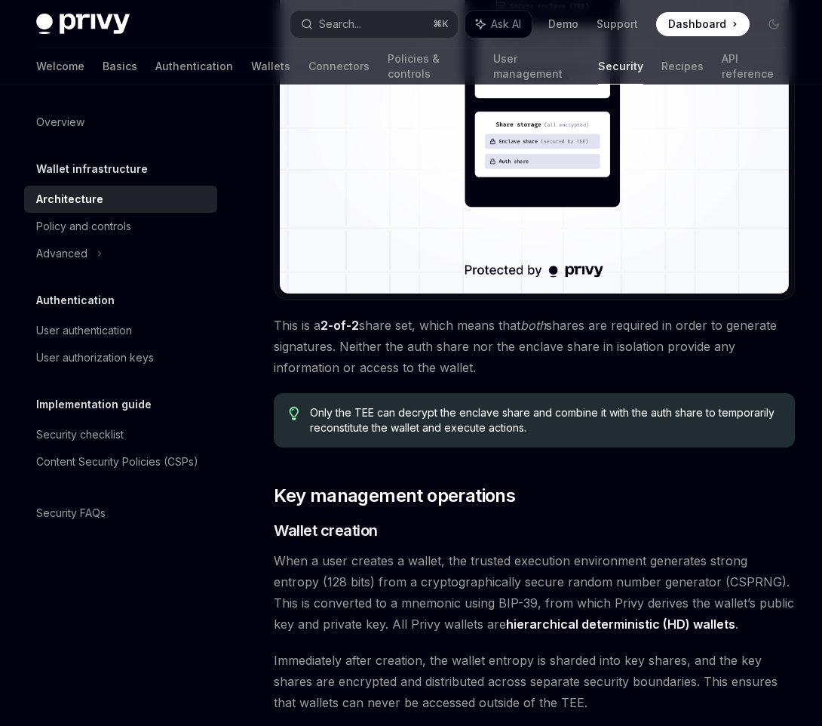
click at [493, 364] on span "This is a 2-of-2 share set, which means that both shares are required in order …" at bounding box center [534, 346] width 521 height 63
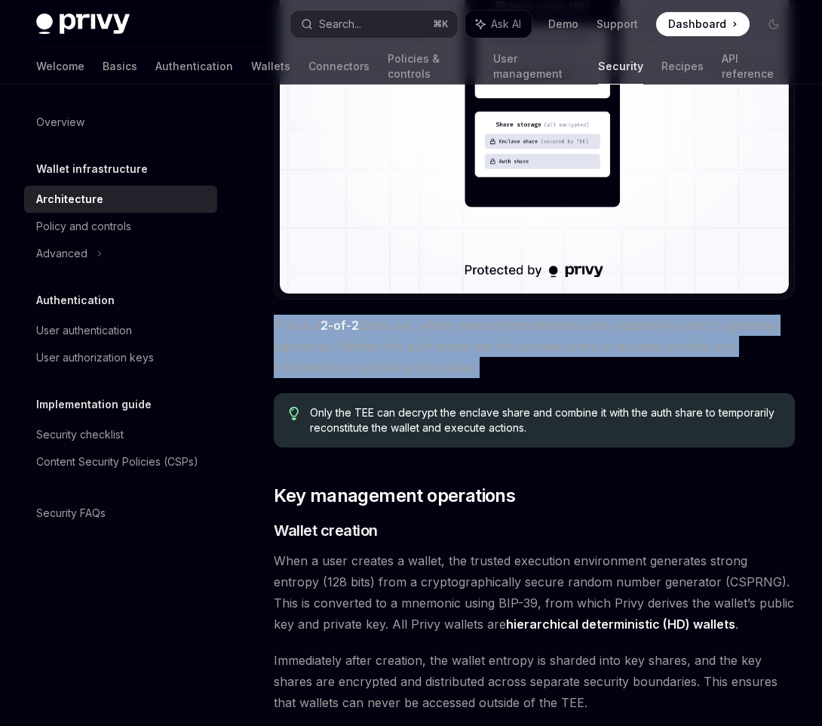
click at [493, 364] on span "This is a 2-of-2 share set, which means that both shares are required in order …" at bounding box center [534, 346] width 521 height 63
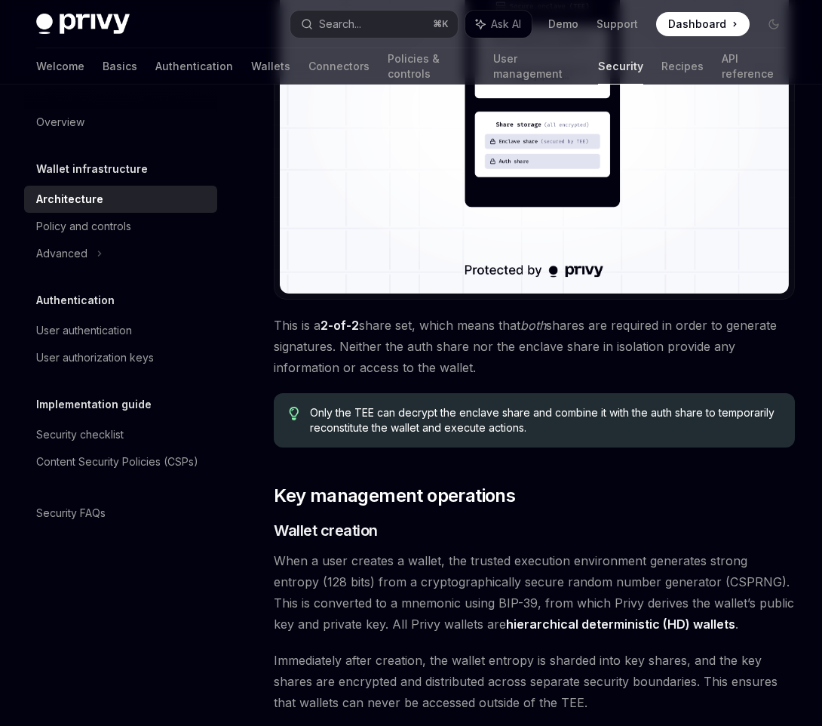
scroll to position [1579, 0]
